Goal: Information Seeking & Learning: Learn about a topic

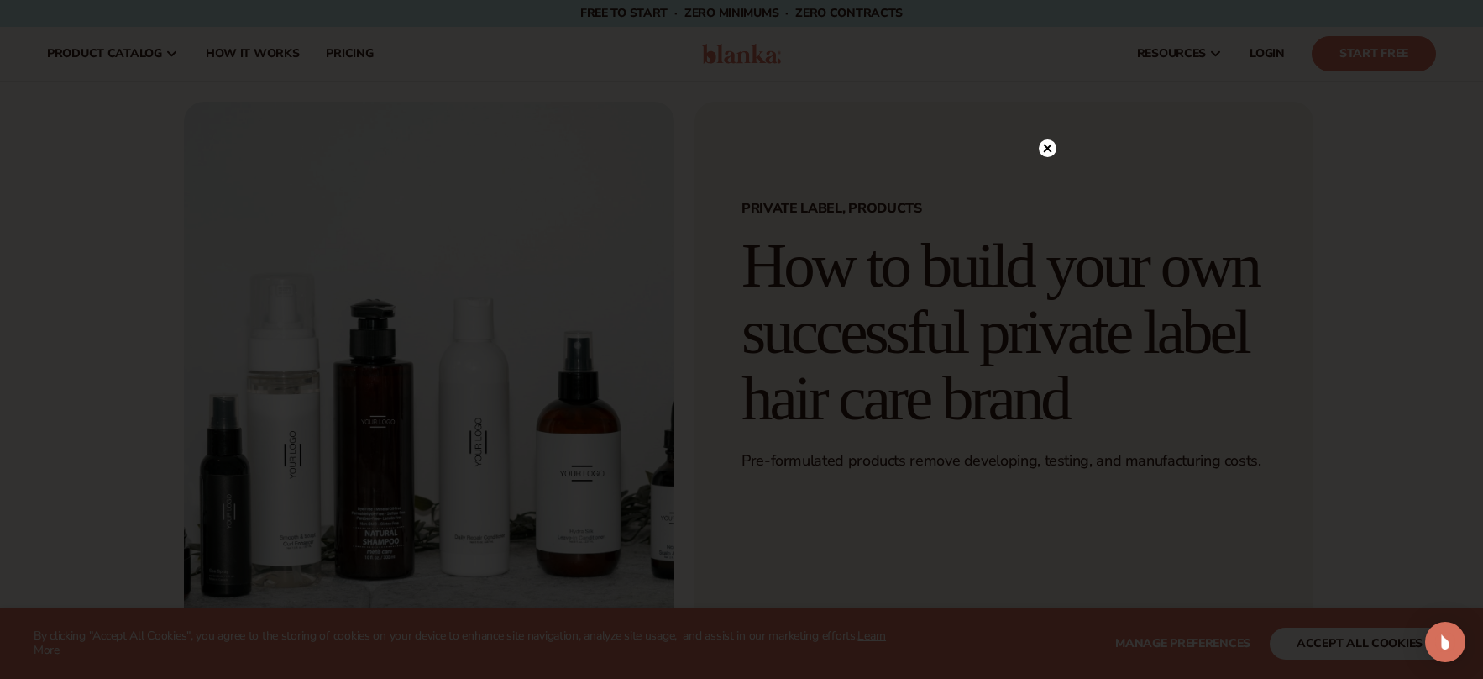
click at [1048, 141] on circle at bounding box center [1048, 148] width 18 height 18
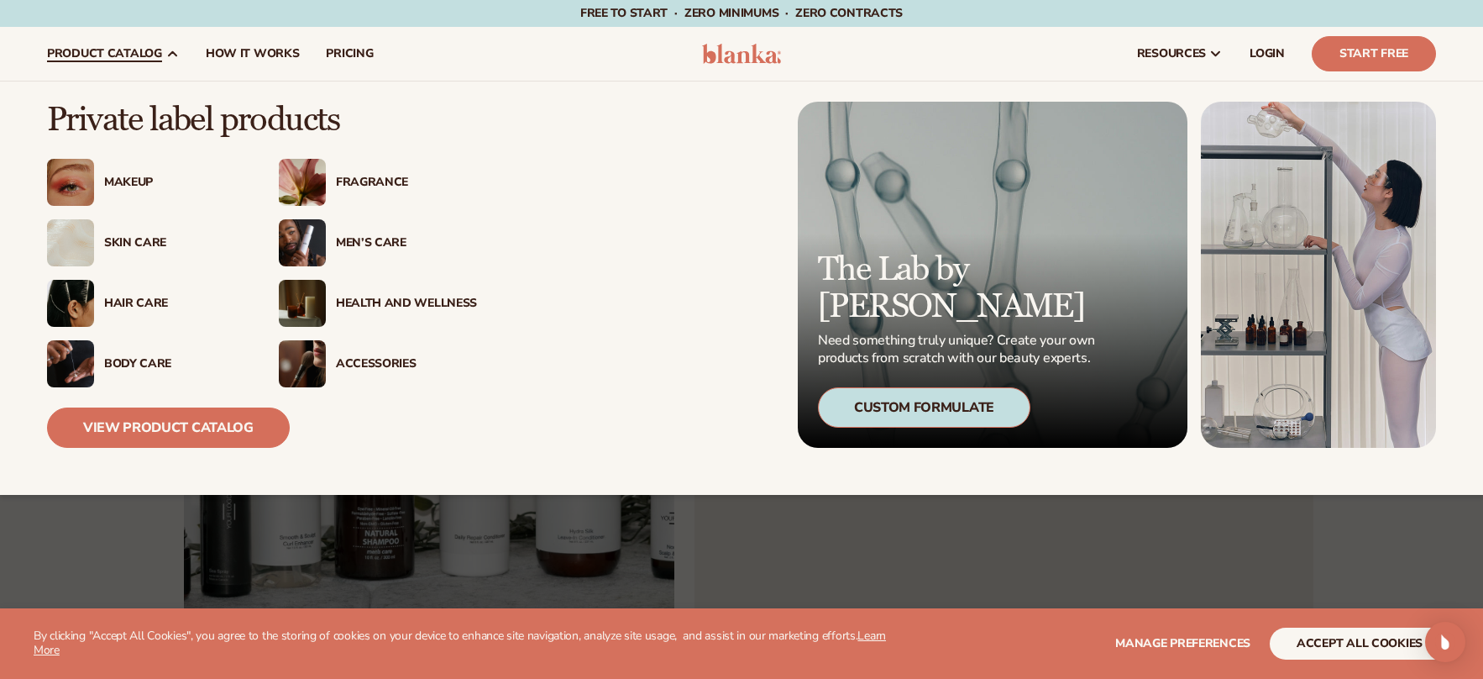
click at [144, 297] on div "Hair Care" at bounding box center [174, 304] width 141 height 14
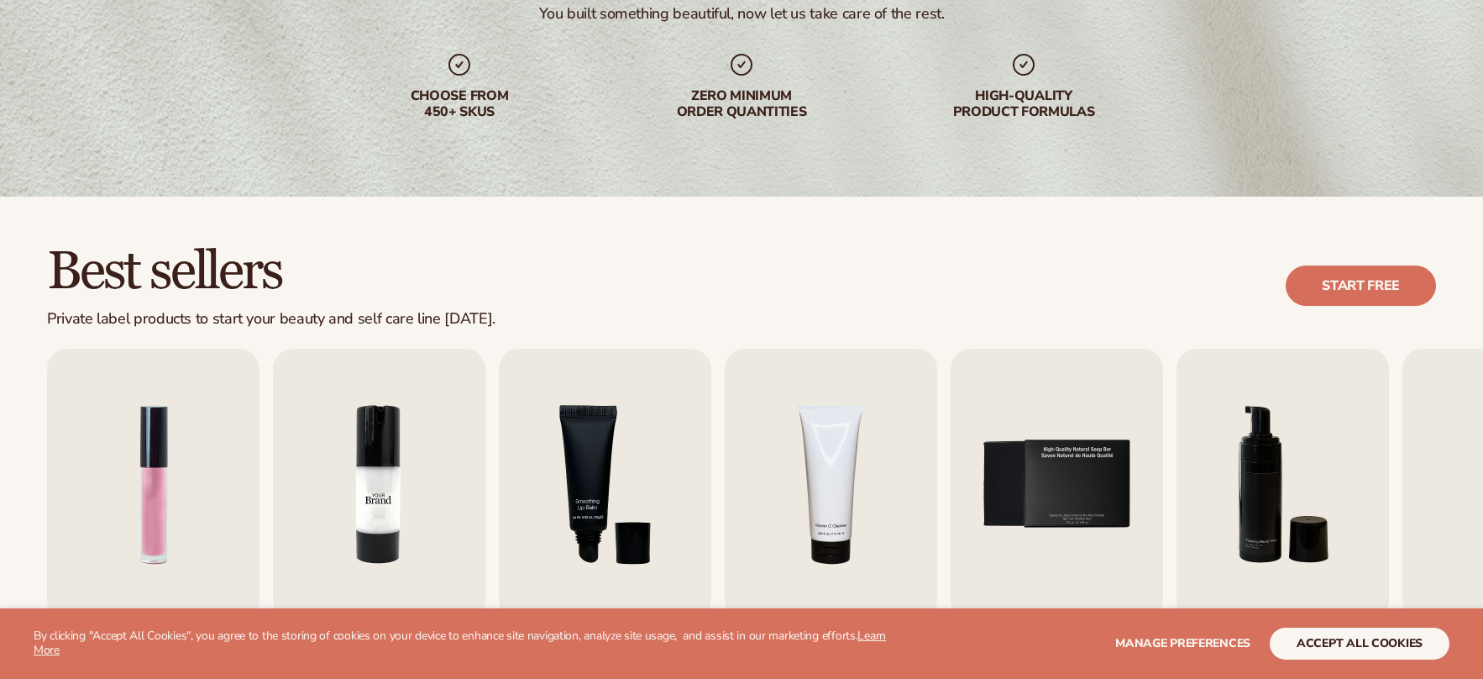
scroll to position [504, 0]
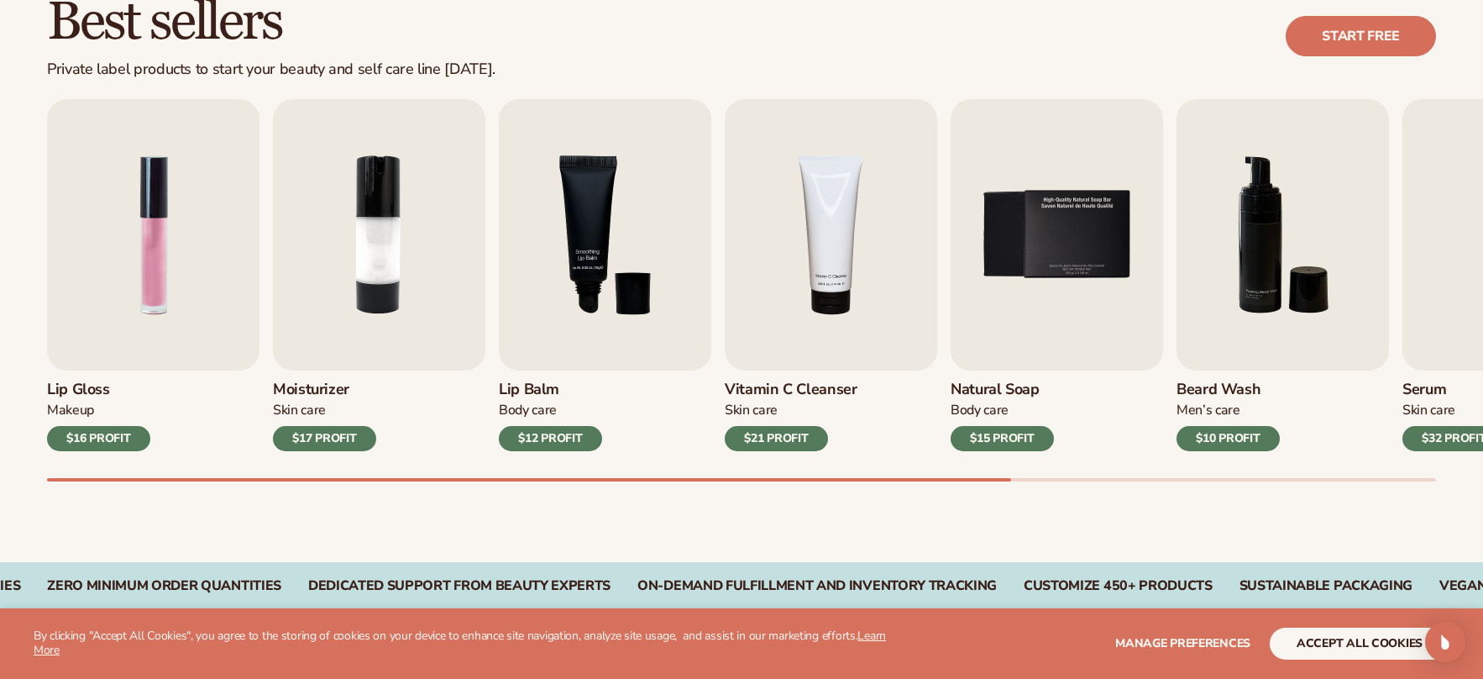
click at [420, 490] on div "Best sellers Private label products to start your beauty and self care line tod…" at bounding box center [741, 254] width 1483 height 615
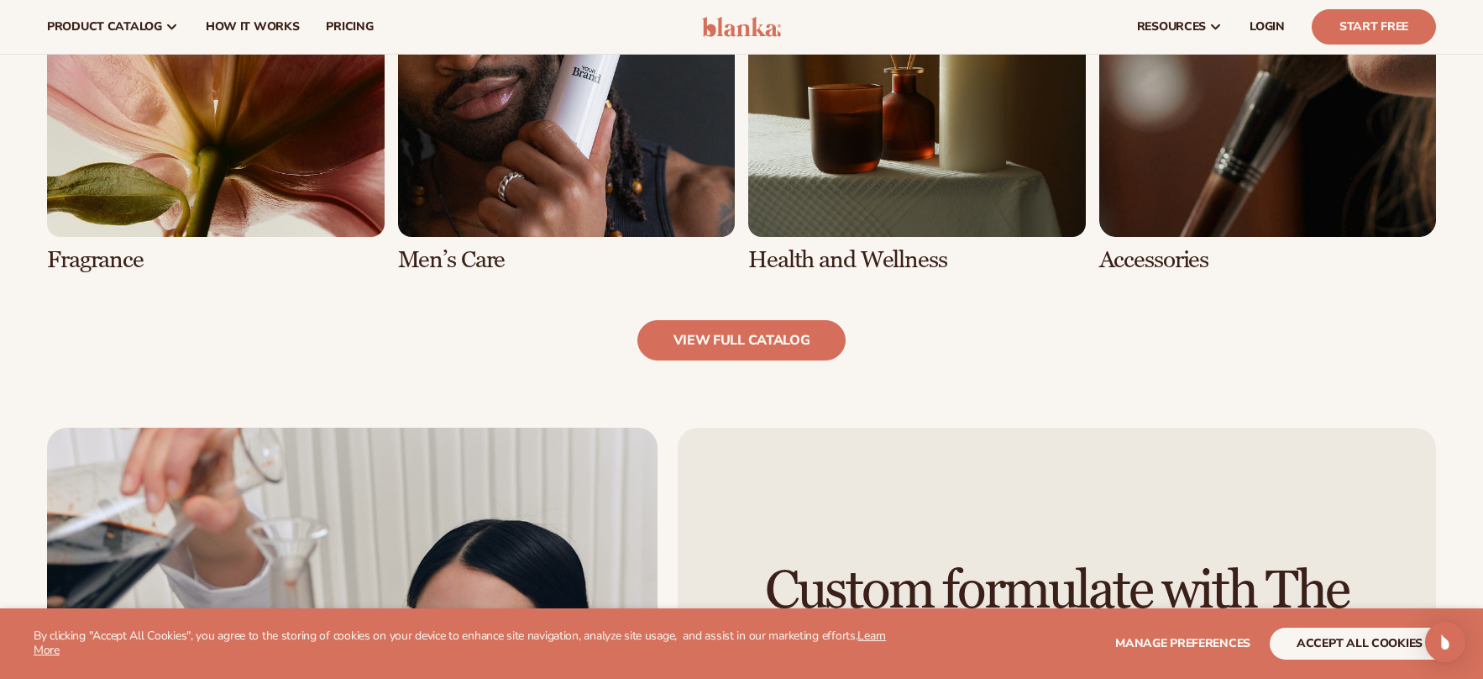
scroll to position [1344, 0]
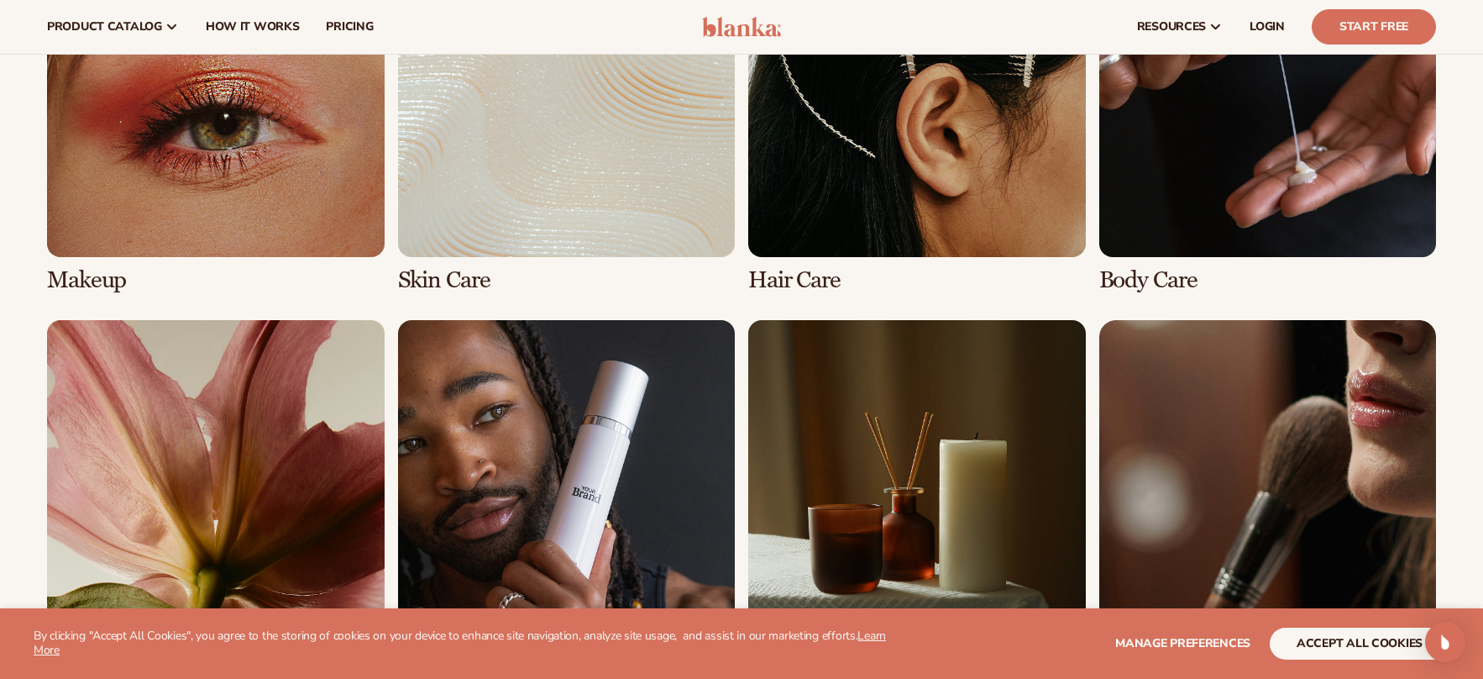
click at [871, 190] on link "3 / 8" at bounding box center [917, 106] width 338 height 373
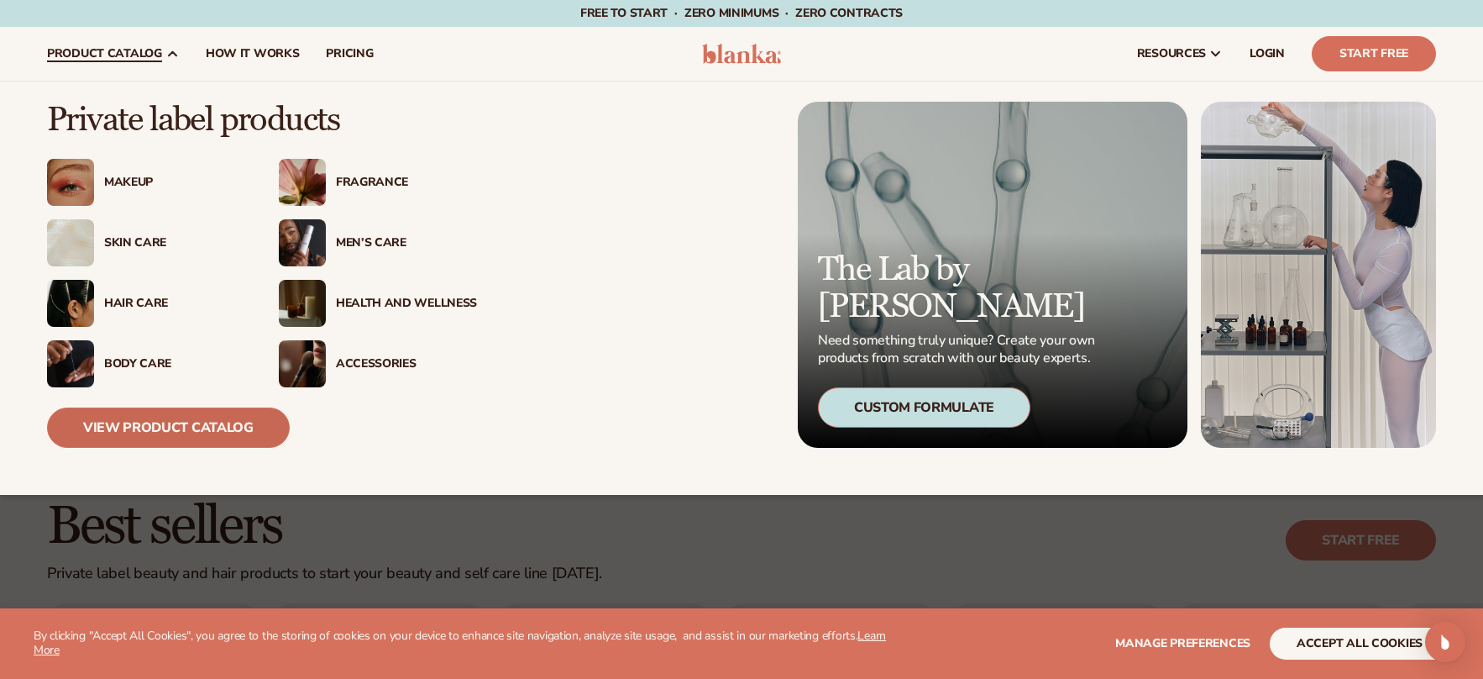
click at [212, 428] on link "View Product Catalog" at bounding box center [168, 427] width 243 height 40
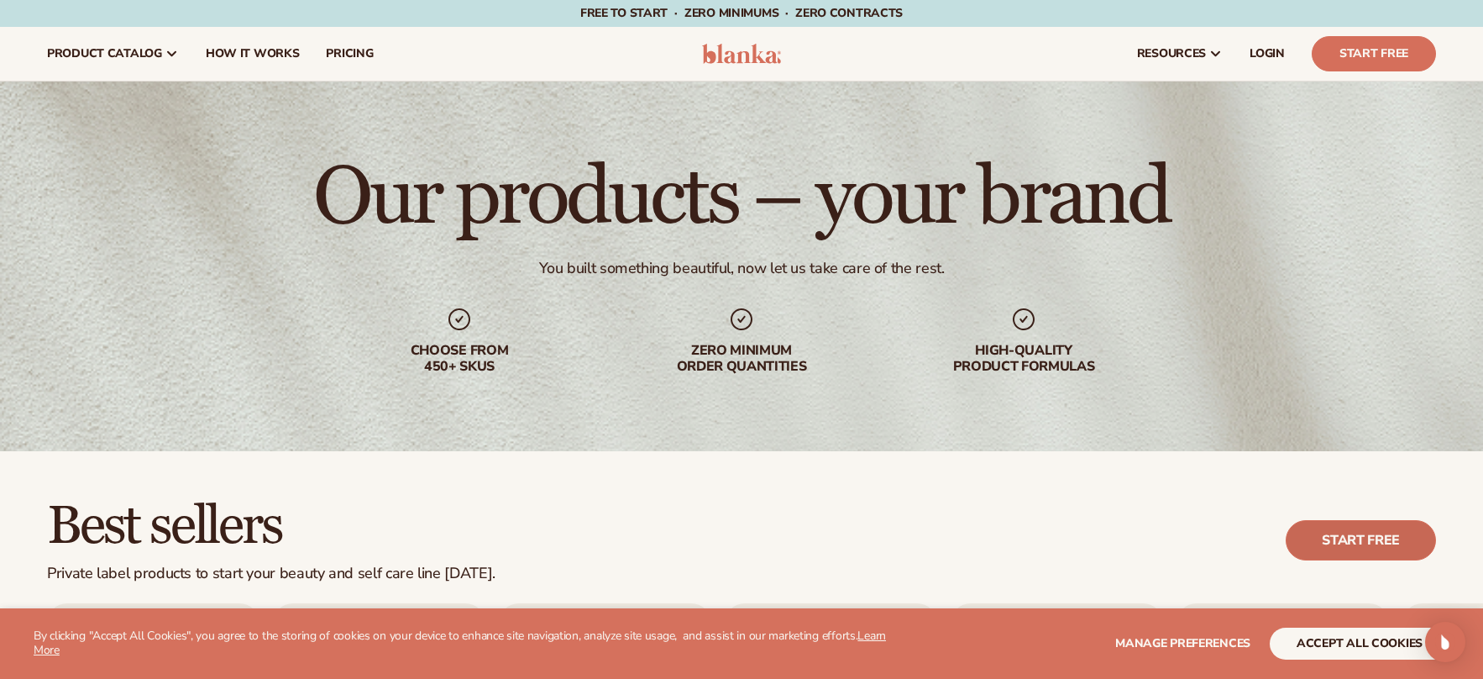
click at [1376, 555] on link "Start free" at bounding box center [1361, 540] width 150 height 40
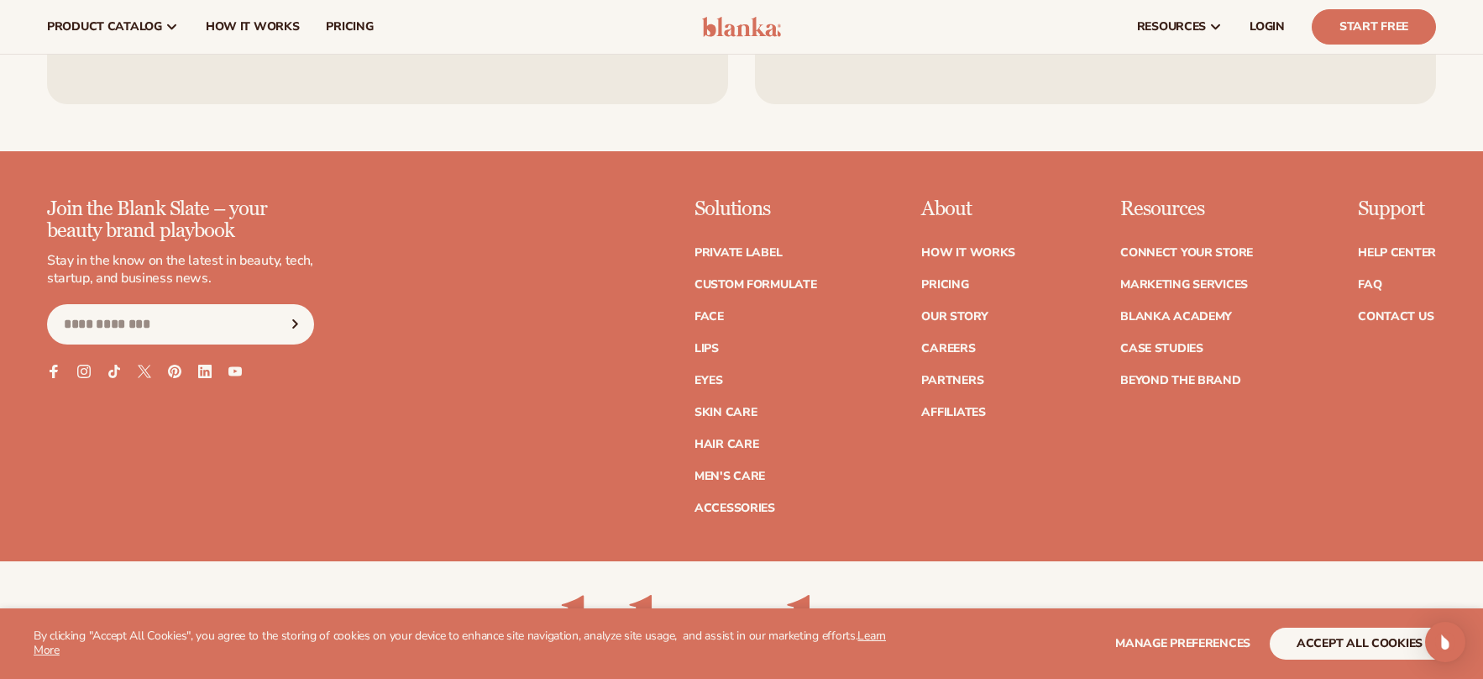
scroll to position [3091, 0]
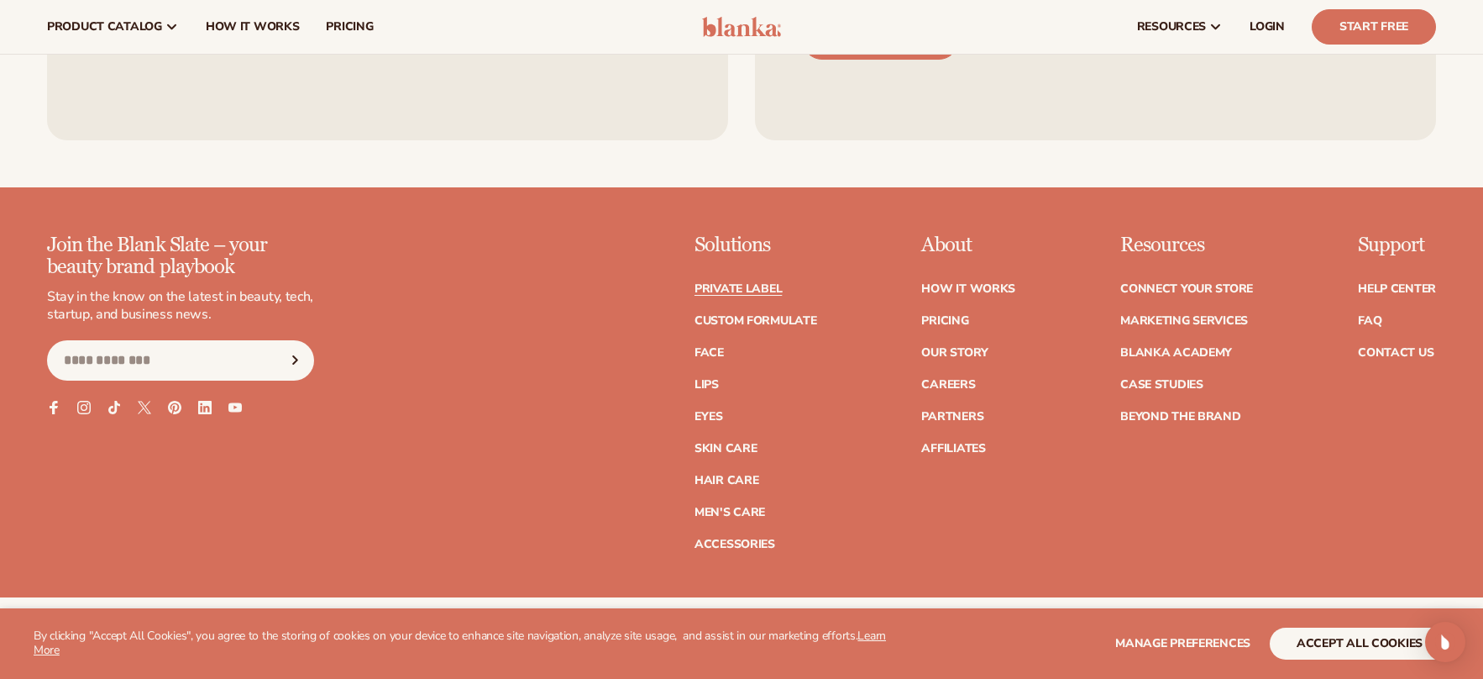
click at [753, 291] on link "Private label" at bounding box center [738, 289] width 87 height 12
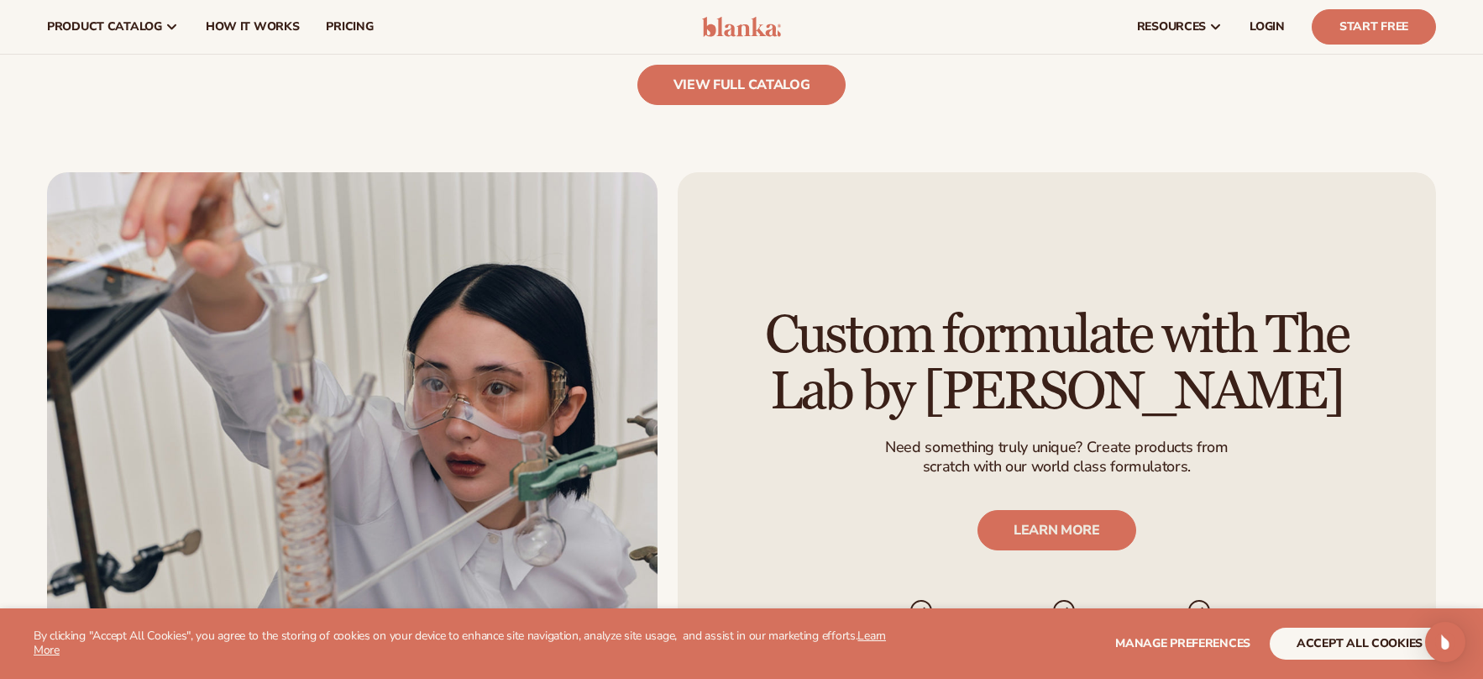
scroll to position [1848, 0]
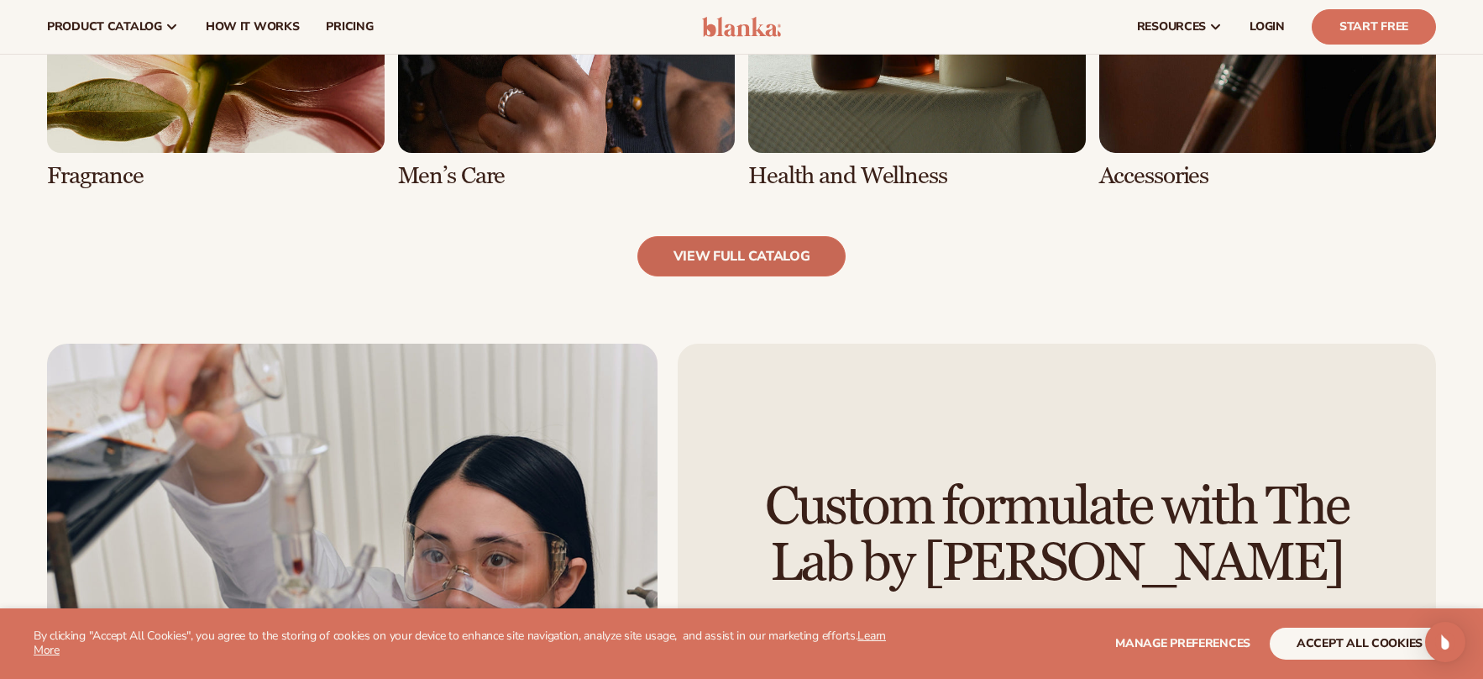
click at [756, 251] on link "view full catalog" at bounding box center [742, 256] width 209 height 40
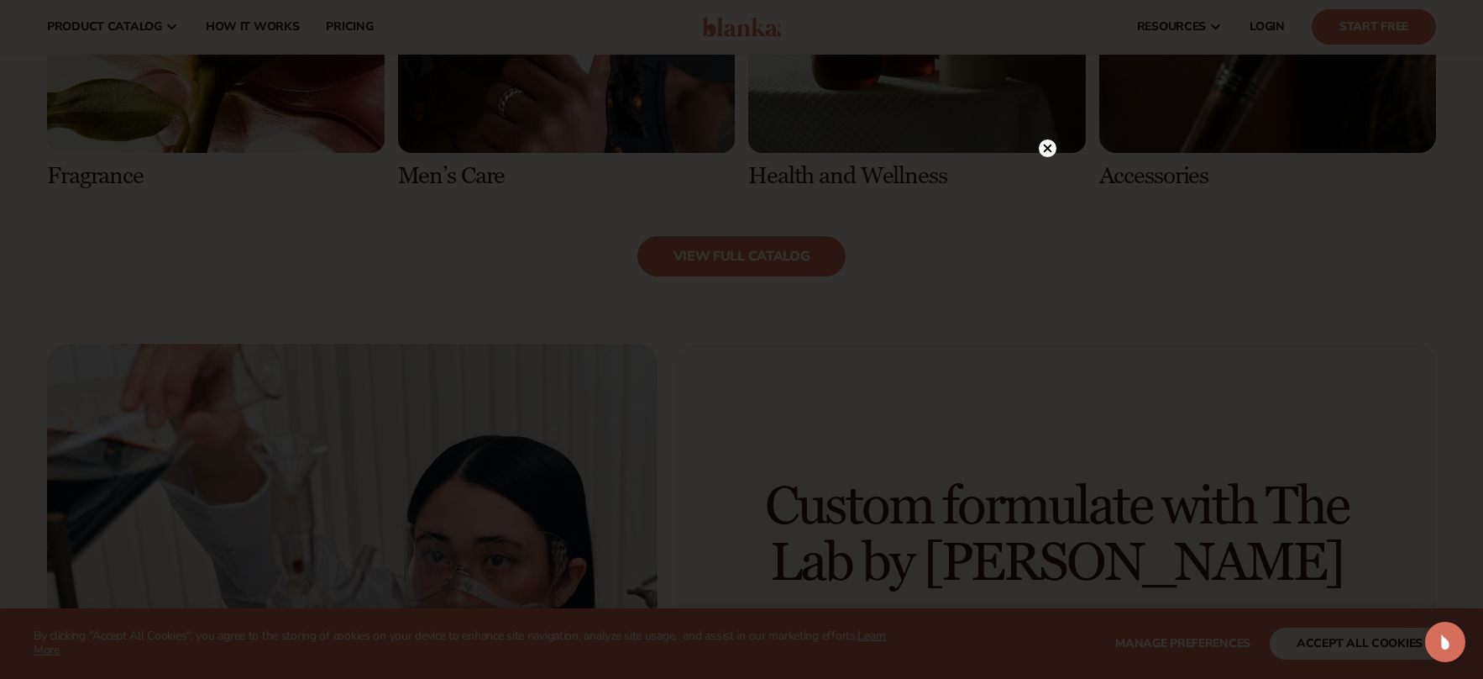
click at [1042, 146] on circle at bounding box center [1048, 148] width 18 height 18
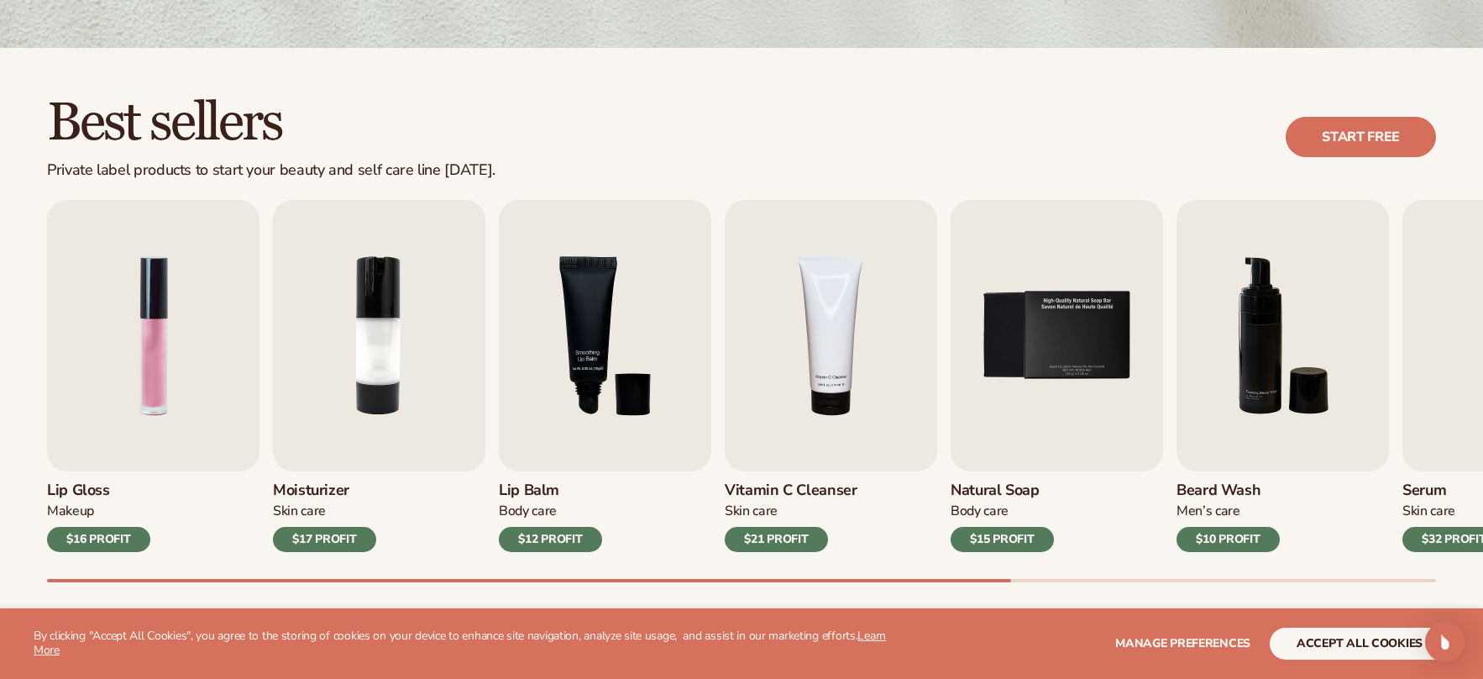
scroll to position [504, 0]
